Goal: Information Seeking & Learning: Learn about a topic

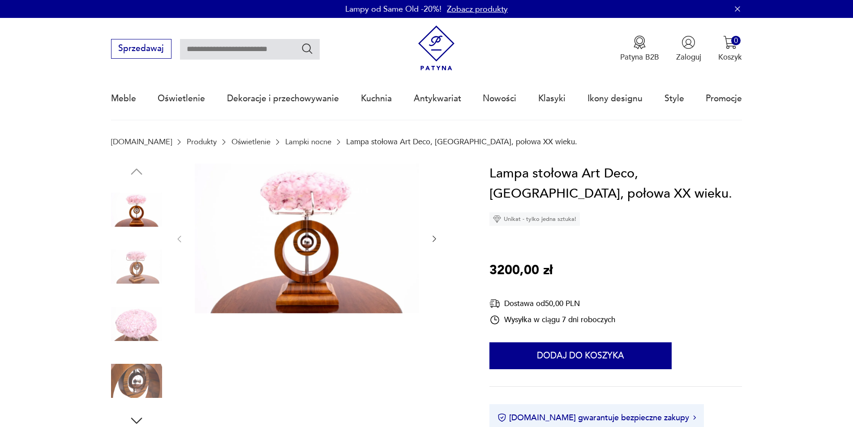
click at [433, 239] on icon "button" at bounding box center [434, 238] width 9 height 9
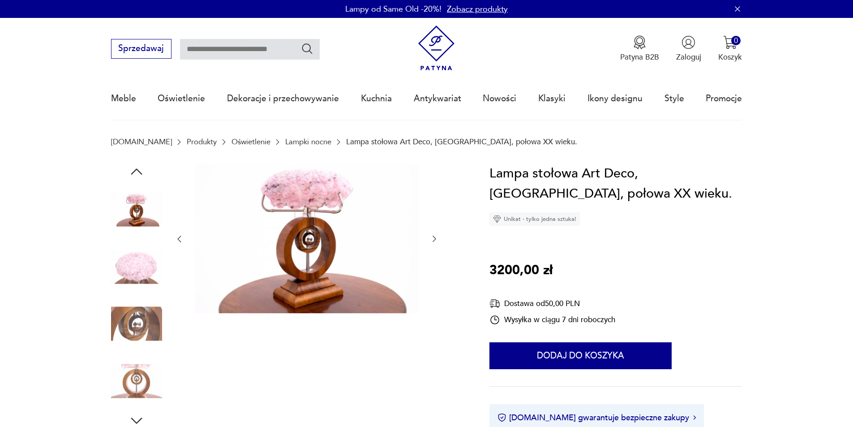
click at [433, 239] on icon "button" at bounding box center [434, 238] width 9 height 9
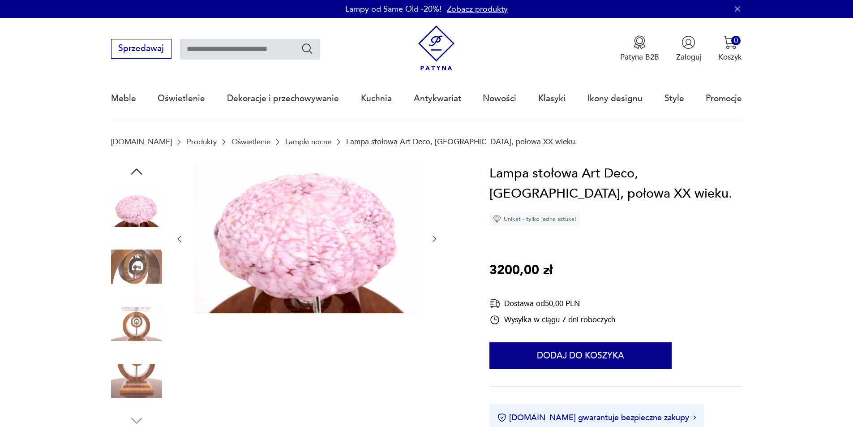
click at [433, 239] on icon "button" at bounding box center [434, 238] width 9 height 9
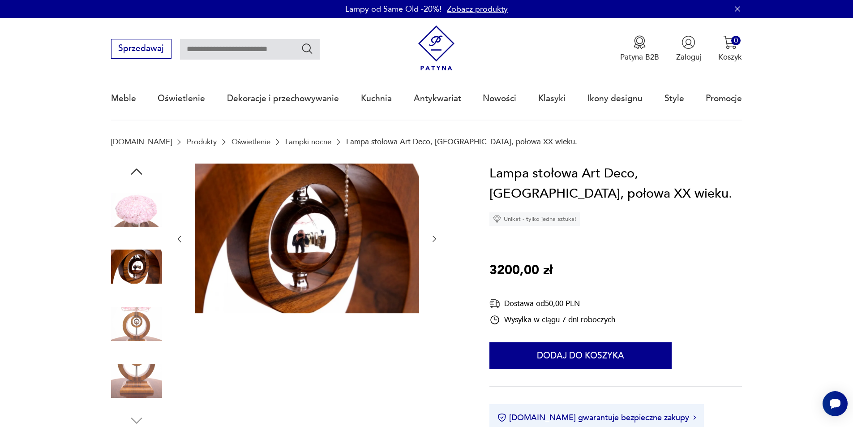
click at [433, 239] on icon "button" at bounding box center [434, 238] width 9 height 9
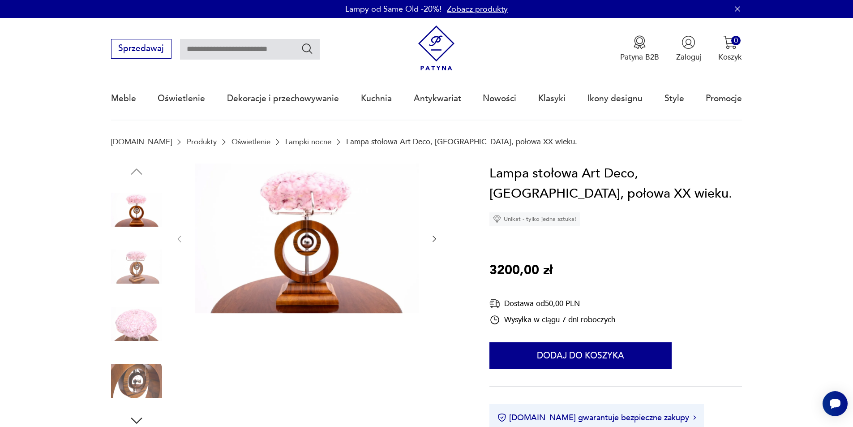
click at [438, 239] on icon "button" at bounding box center [434, 238] width 9 height 9
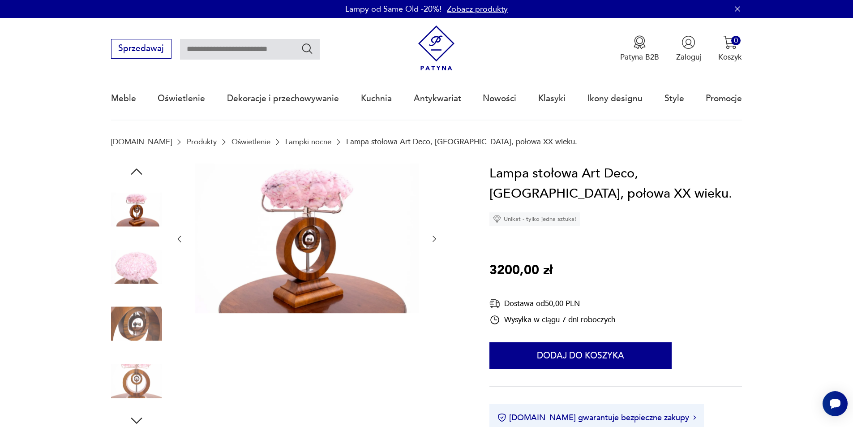
click at [438, 239] on icon "button" at bounding box center [434, 238] width 9 height 9
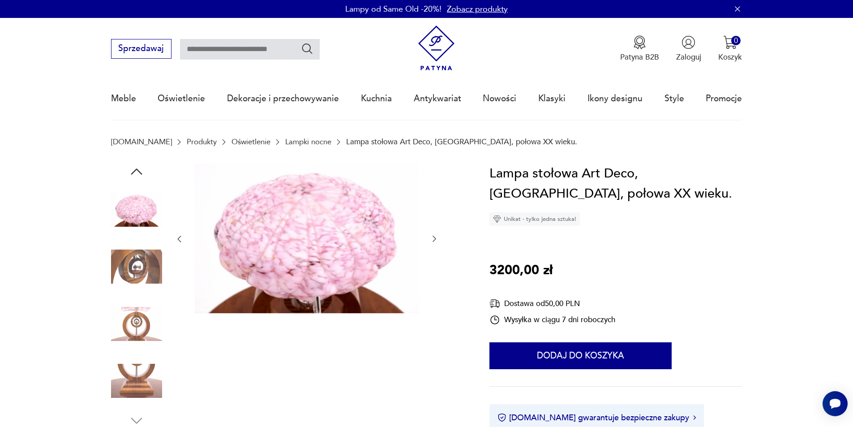
click at [438, 239] on icon "button" at bounding box center [434, 238] width 9 height 9
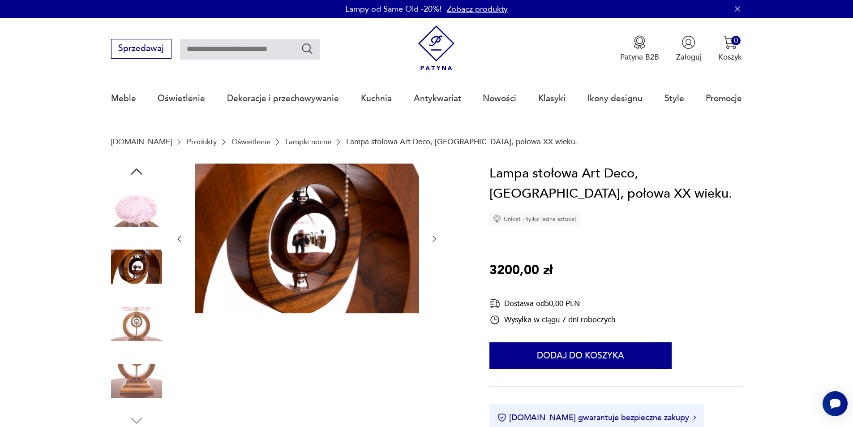
click at [437, 239] on icon "button" at bounding box center [434, 238] width 9 height 9
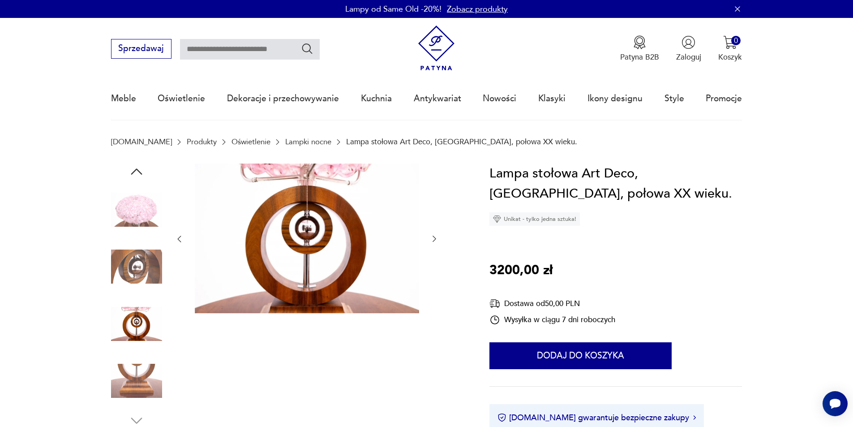
click at [437, 239] on icon "button" at bounding box center [434, 238] width 9 height 9
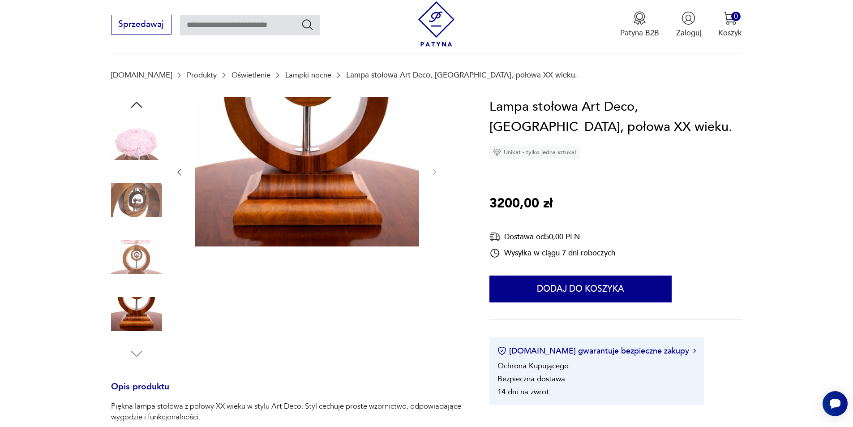
scroll to position [269, 0]
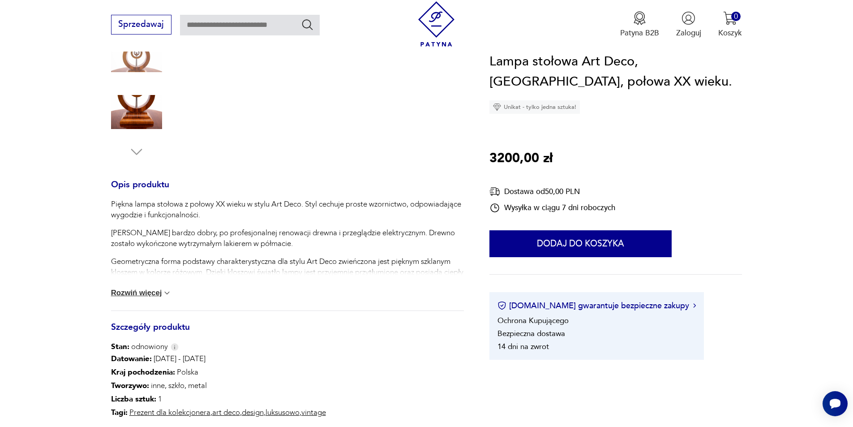
click at [159, 291] on button "Rozwiń więcej" at bounding box center [141, 292] width 61 height 9
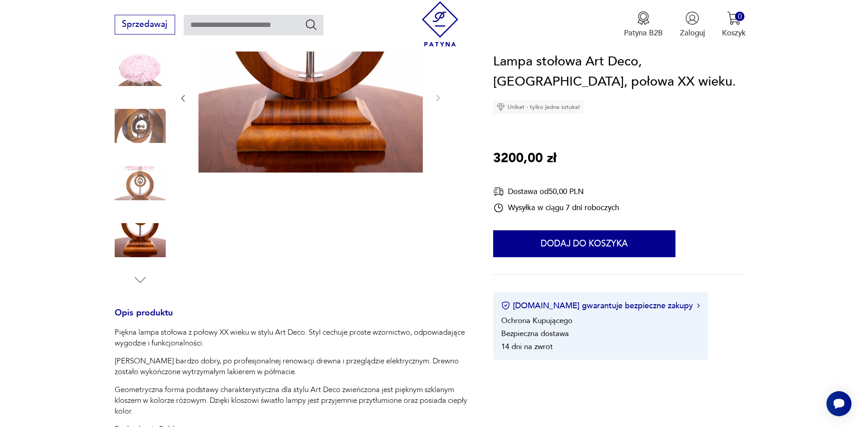
scroll to position [0, 0]
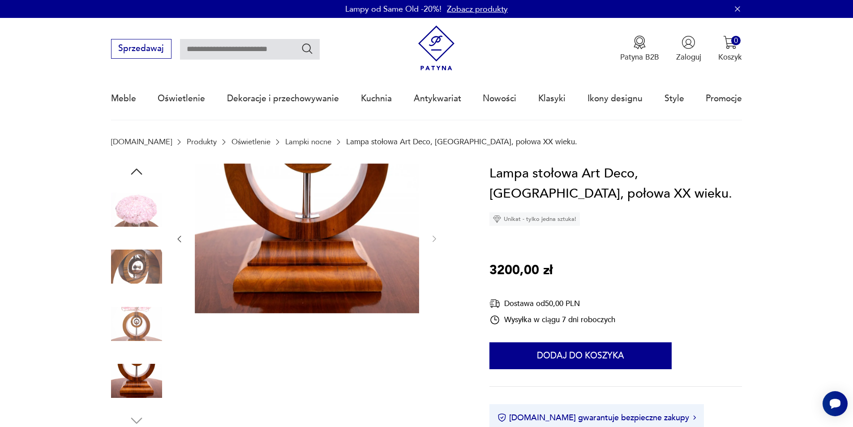
click at [143, 379] on img at bounding box center [136, 380] width 51 height 51
click at [300, 223] on img at bounding box center [307, 238] width 224 height 150
